Goal: Information Seeking & Learning: Learn about a topic

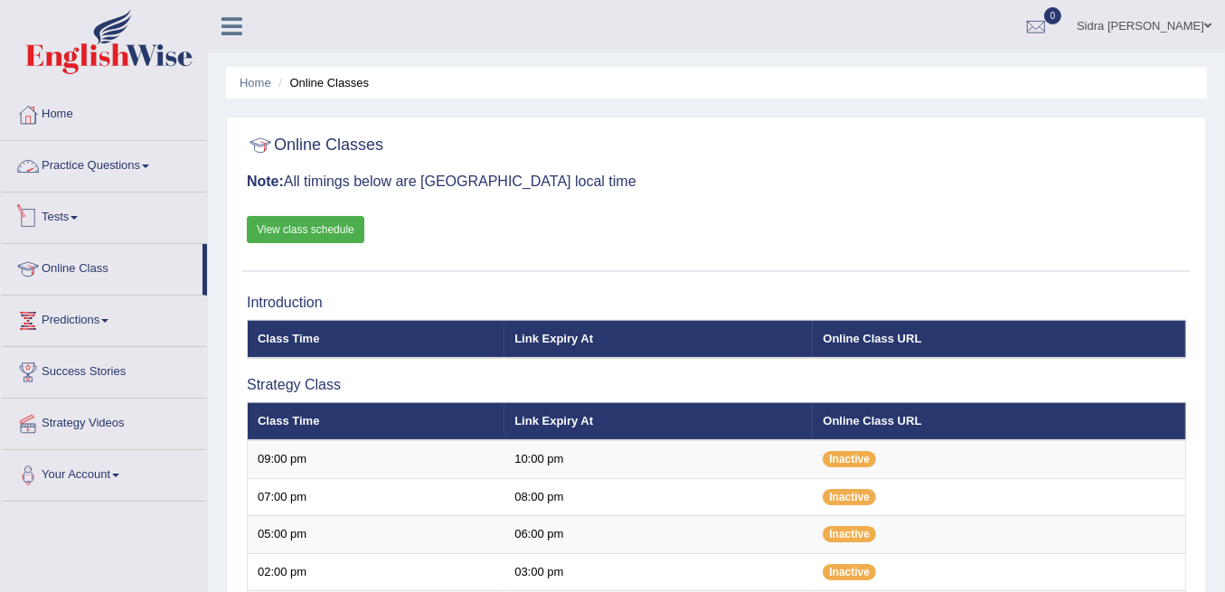
click at [80, 155] on link "Practice Questions" at bounding box center [104, 163] width 206 height 45
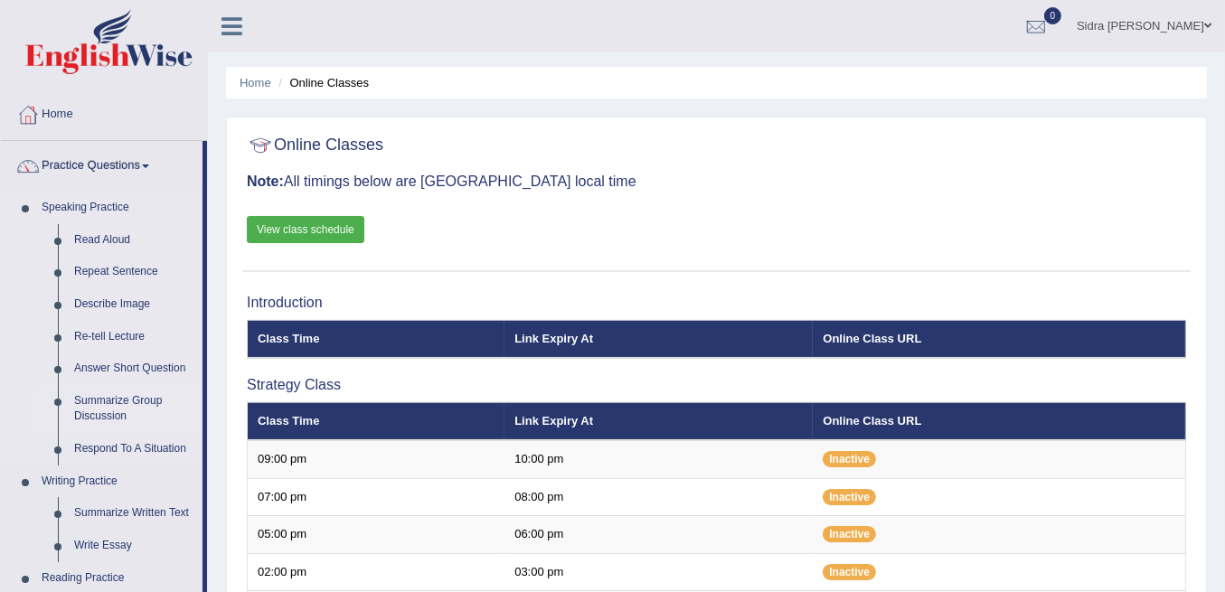
click at [108, 412] on link "Summarize Group Discussion" at bounding box center [134, 409] width 136 height 48
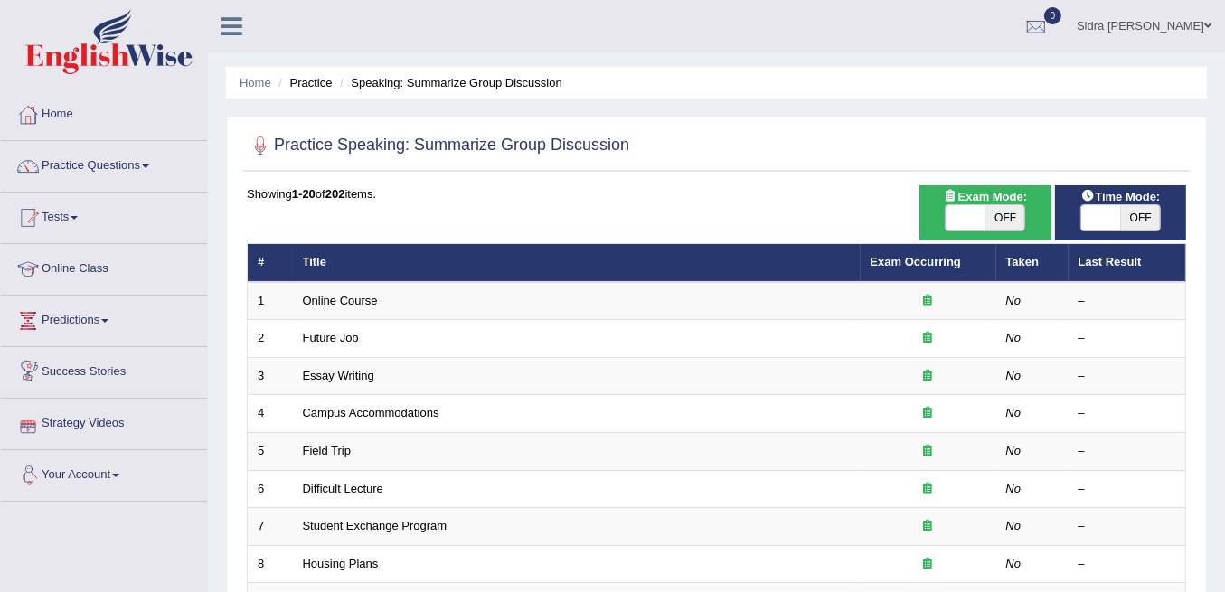
click at [1013, 224] on span "OFF" at bounding box center [1005, 217] width 40 height 25
checkbox input "true"
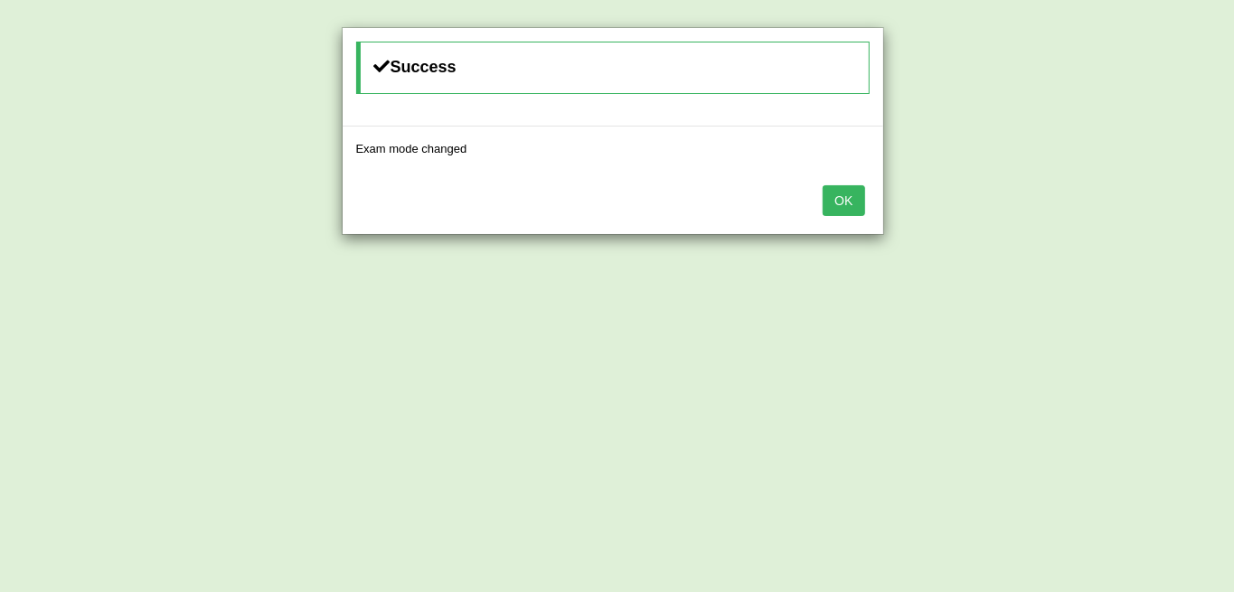
click at [837, 197] on button "OK" at bounding box center [844, 200] width 42 height 31
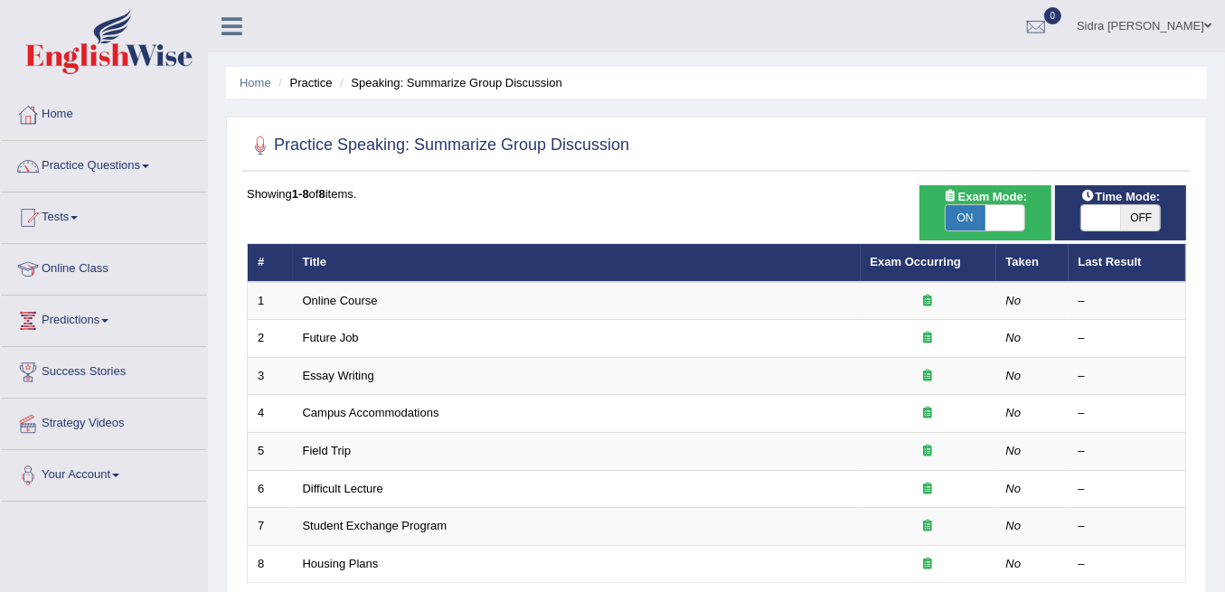
click at [1133, 219] on span "OFF" at bounding box center [1141, 217] width 40 height 25
checkbox input "true"
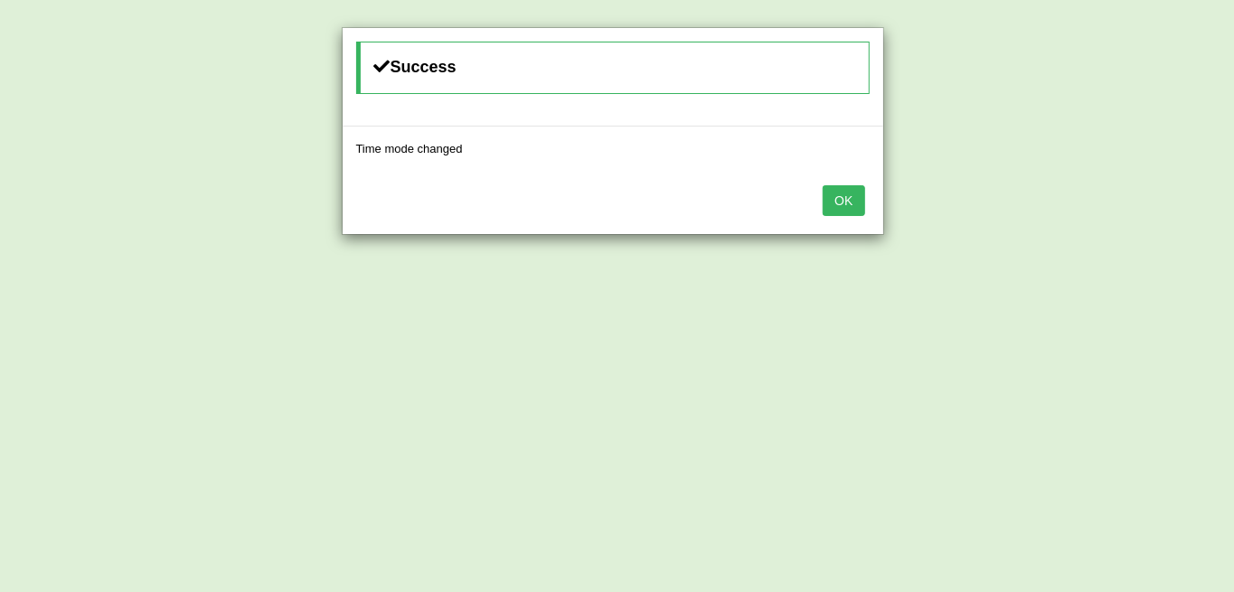
click at [841, 191] on button "OK" at bounding box center [844, 200] width 42 height 31
